Goal: Task Accomplishment & Management: Use online tool/utility

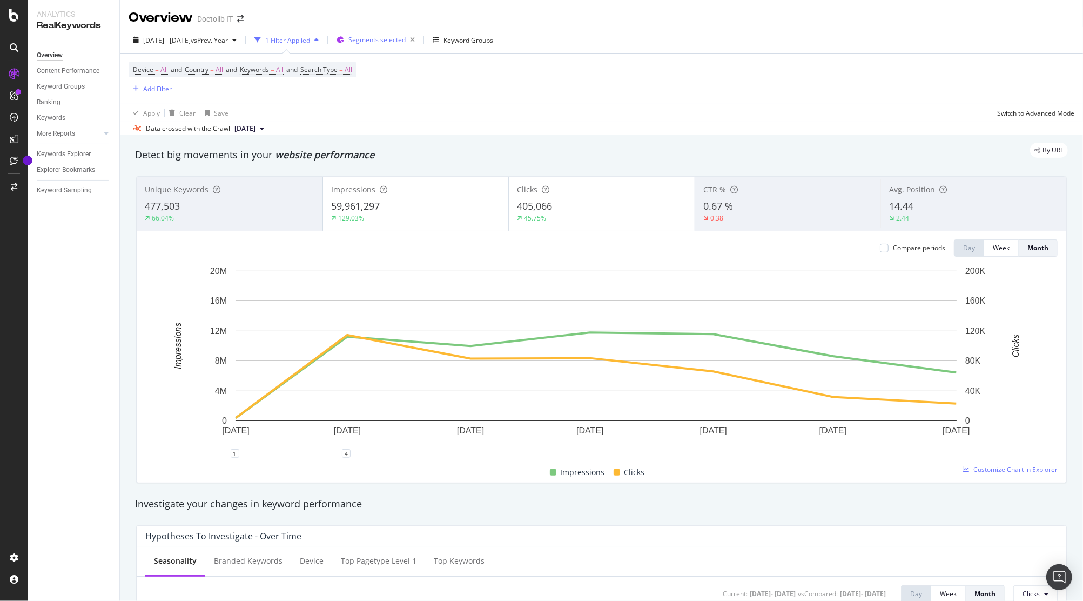
click at [402, 35] on div "Segments selected" at bounding box center [383, 39] width 71 height 15
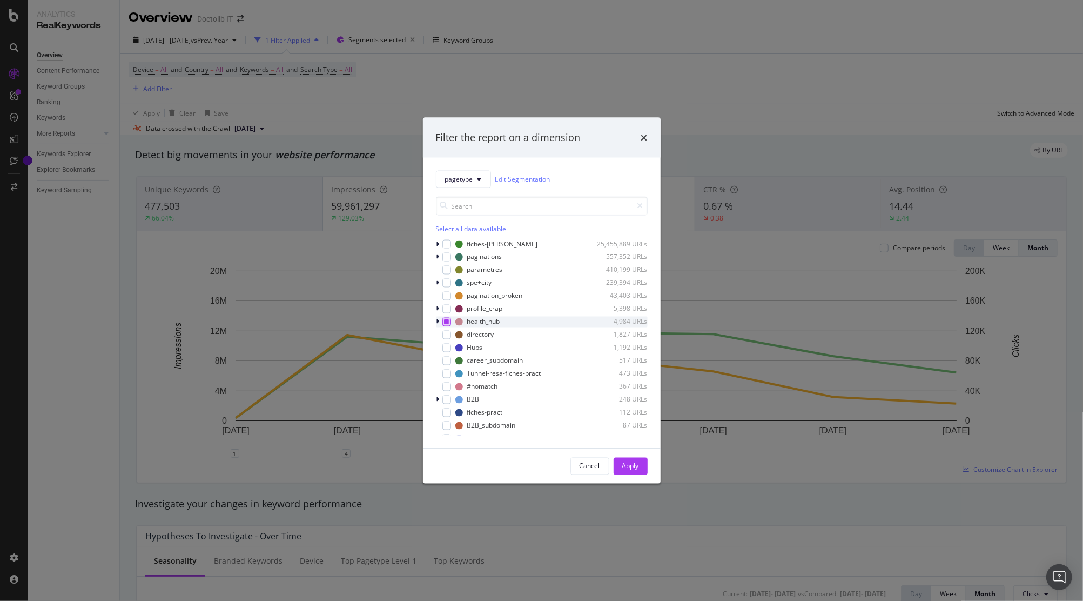
click at [446, 321] on icon "modal" at bounding box center [446, 321] width 5 height 5
click at [446, 284] on div "modal" at bounding box center [446, 282] width 9 height 9
click at [641, 465] on button "Apply" at bounding box center [631, 465] width 34 height 17
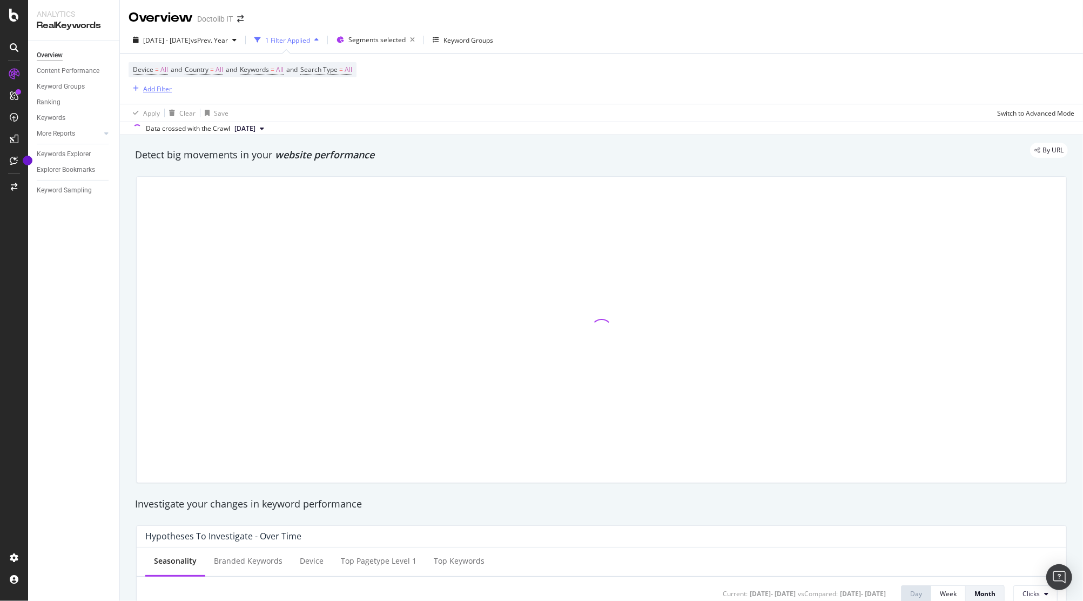
click at [147, 91] on div "Add Filter" at bounding box center [157, 88] width 29 height 9
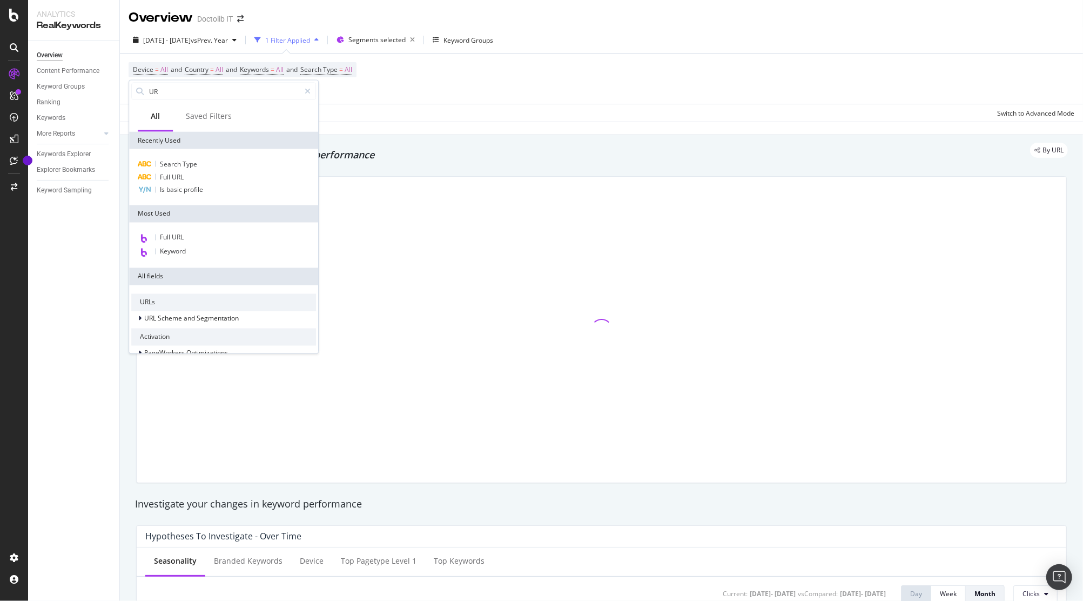
type input "URL"
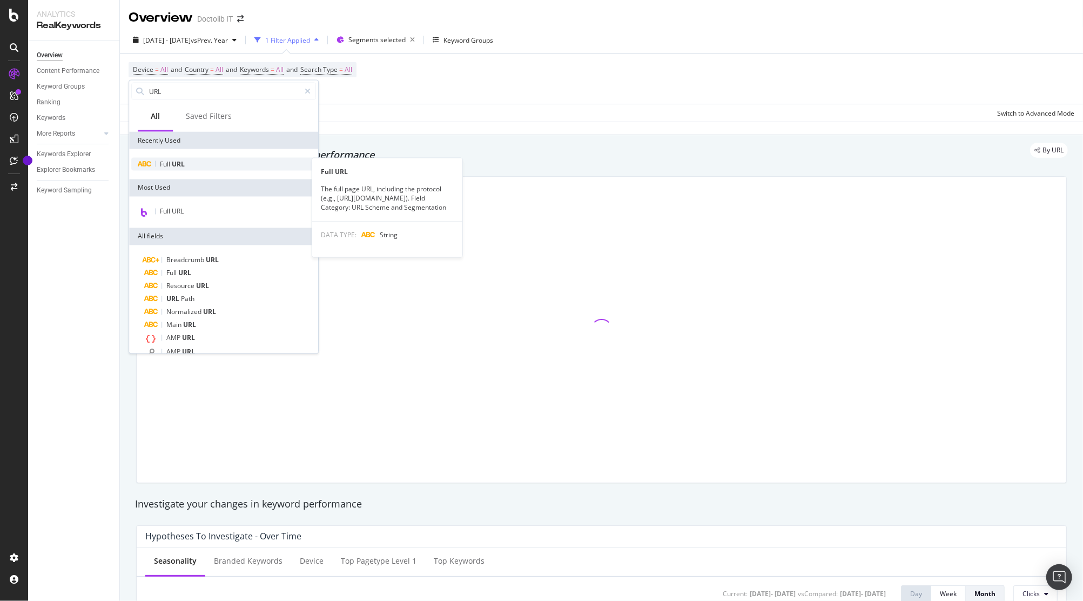
click at [195, 162] on div "Full URL" at bounding box center [223, 164] width 185 height 13
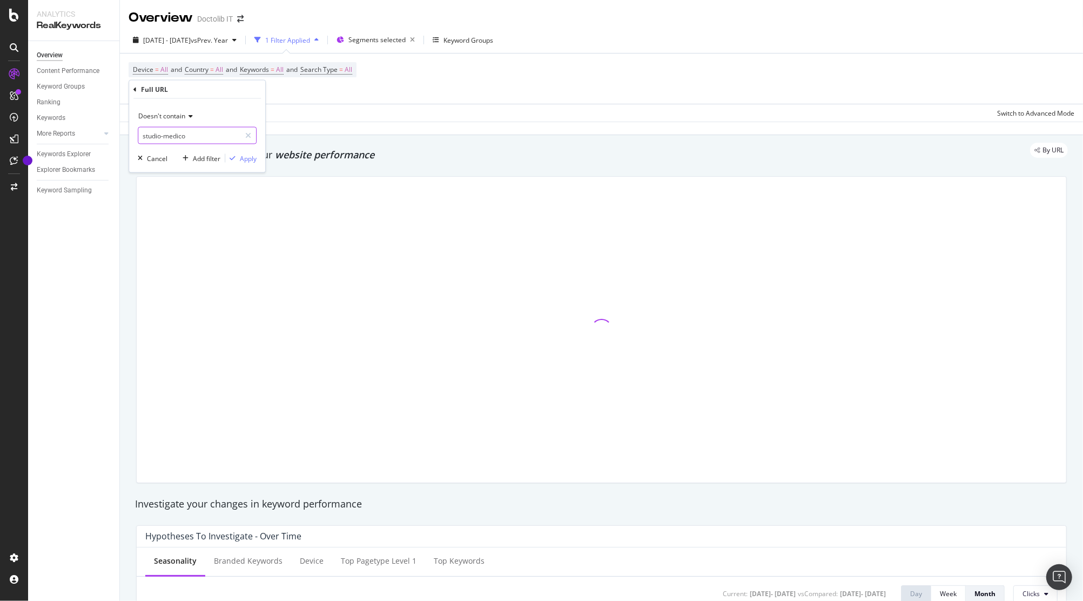
click at [201, 136] on input "studio-medico" at bounding box center [189, 135] width 102 height 17
